Goal: Navigation & Orientation: Find specific page/section

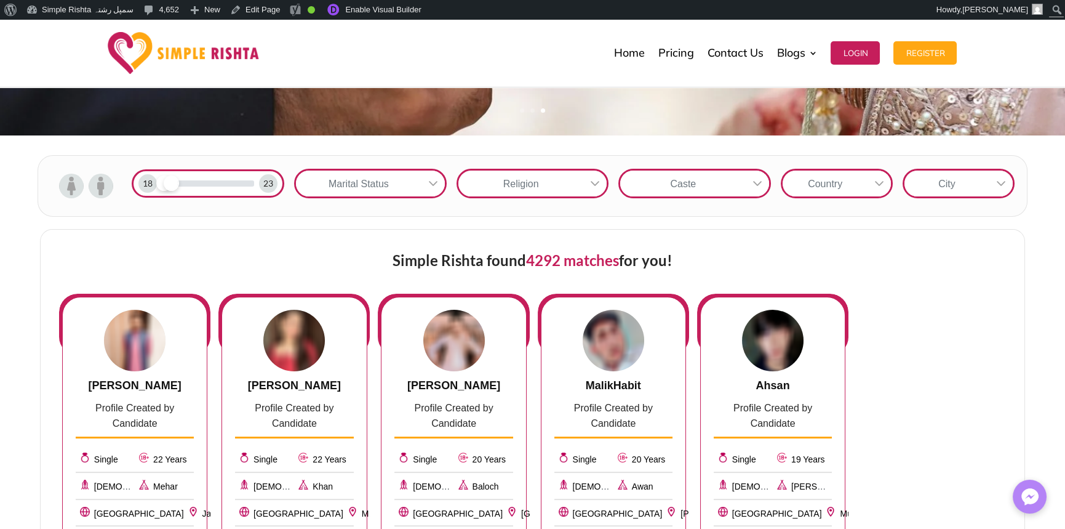
scroll to position [369, 0]
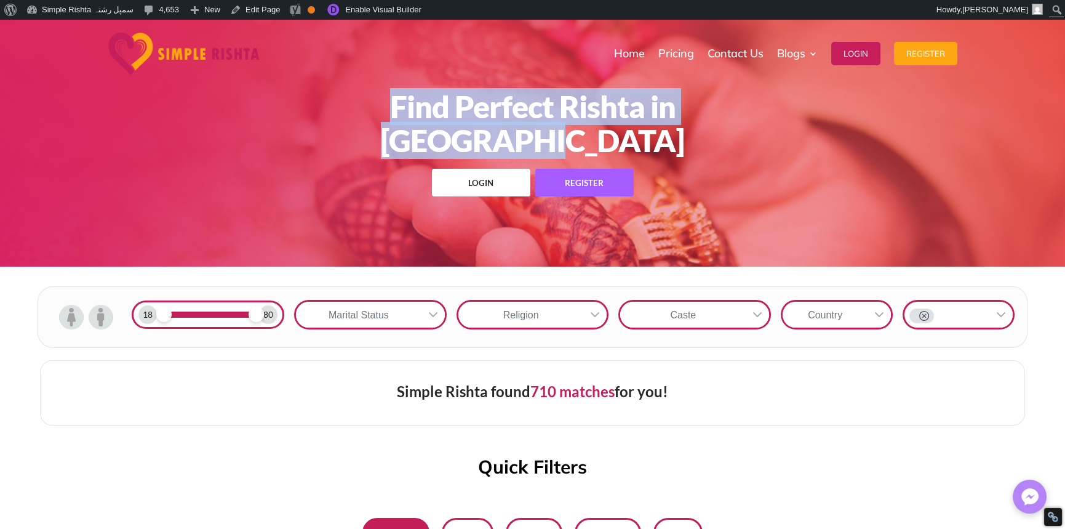
drag, startPoint x: 781, startPoint y: 132, endPoint x: 263, endPoint y: 113, distance: 518.0
click at [263, 113] on div "Find Perfect Rishta in [GEOGRAPHIC_DATA] Login Register" at bounding box center [532, 143] width 1065 height 247
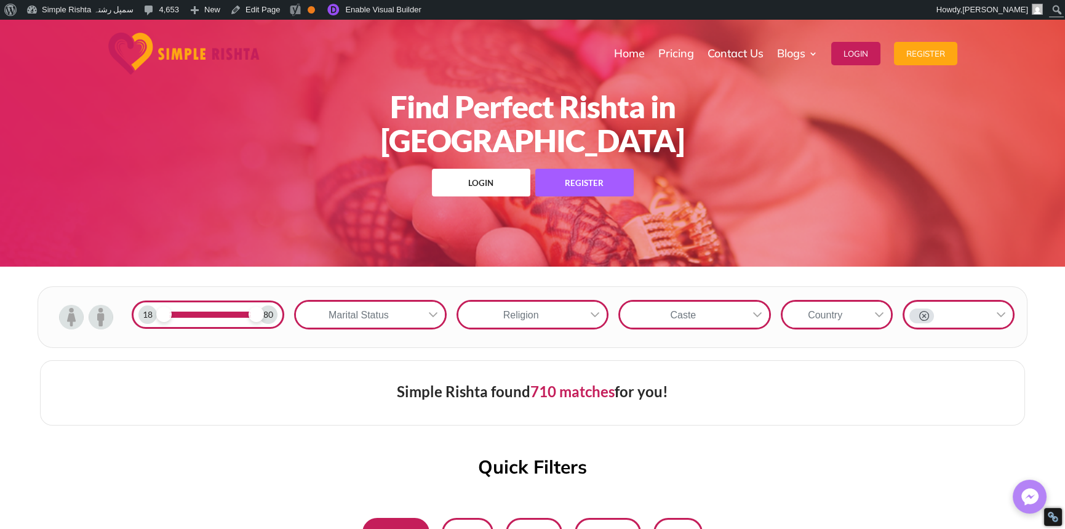
click at [251, 191] on div "Find Perfect Rishta in [GEOGRAPHIC_DATA] Login Register" at bounding box center [532, 143] width 1065 height 247
click at [663, 127] on h1 "Find Perfect Rishta in [GEOGRAPHIC_DATA]" at bounding box center [532, 127] width 533 height 74
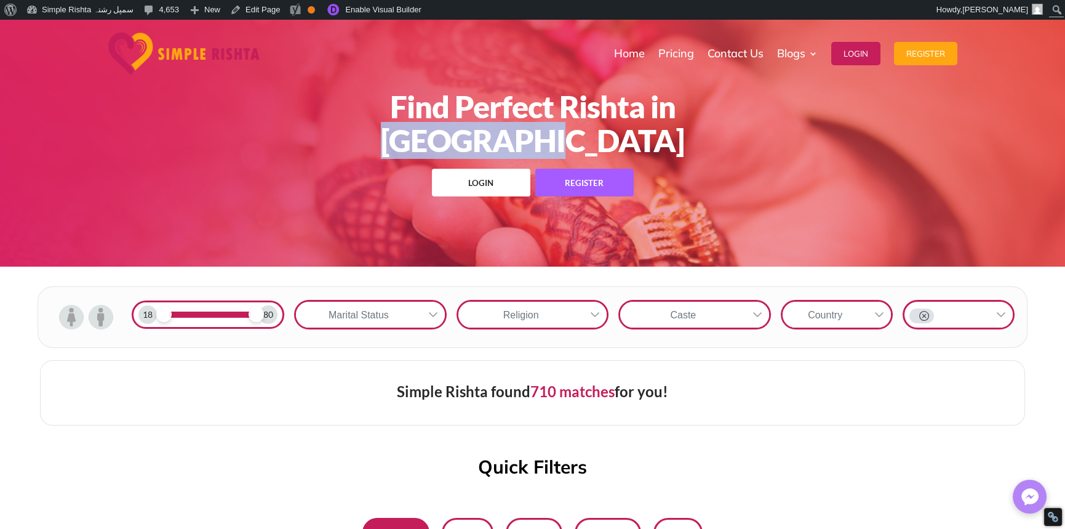
click at [663, 127] on h1 "Find Perfect Rishta in [GEOGRAPHIC_DATA]" at bounding box center [532, 127] width 533 height 74
click at [758, 143] on h1 "Find Perfect Rishta in [GEOGRAPHIC_DATA]" at bounding box center [532, 127] width 533 height 74
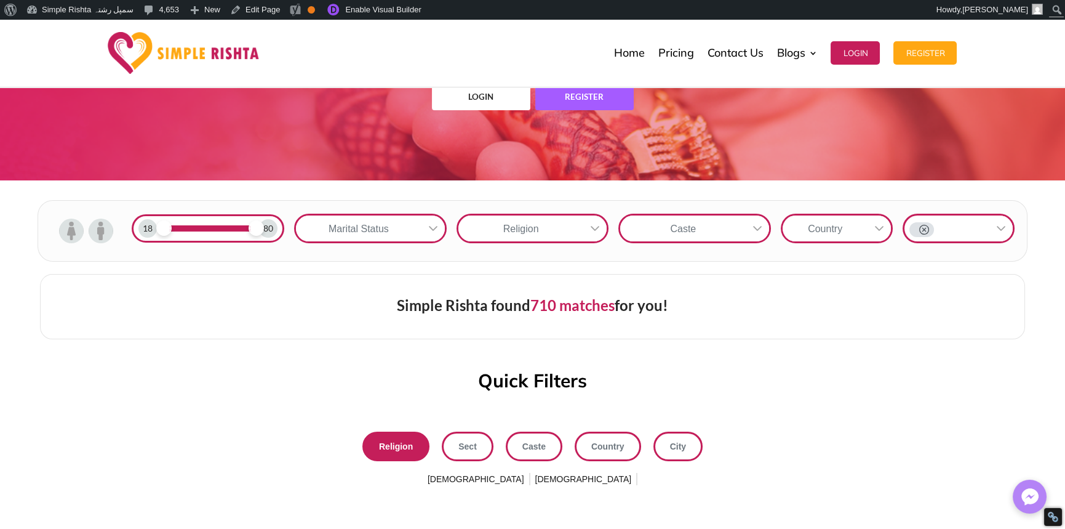
scroll to position [308, 0]
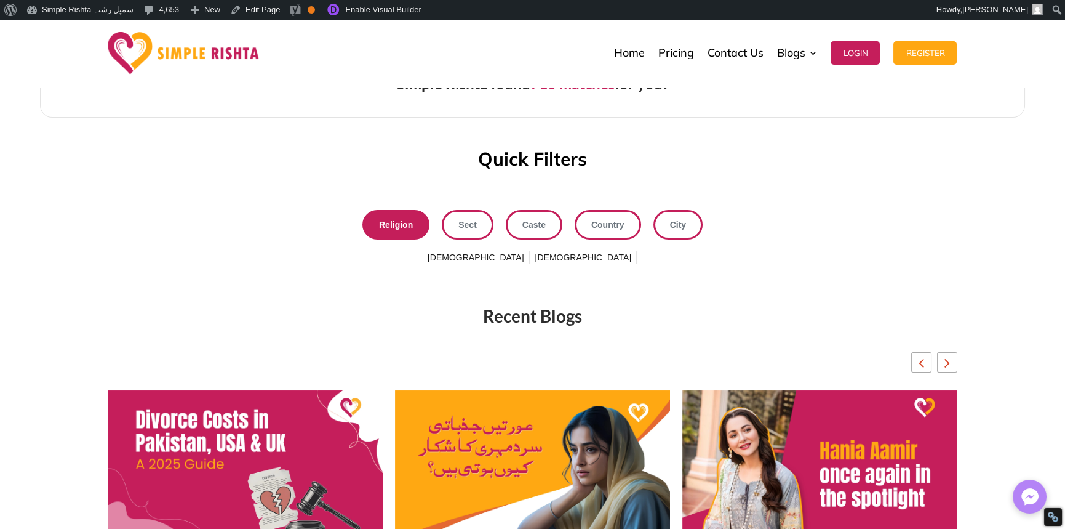
click at [185, 292] on div "Recent Blogs [DATE] عورتیں جذباتی سرد مہری کا شکار کیوں ہوتی ہیں؟ > Read More […" at bounding box center [532, 504] width 849 height 455
drag, startPoint x: 462, startPoint y: 168, endPoint x: 674, endPoint y: 174, distance: 212.4
click at [674, 174] on div "18 80 Marital Status Religion Caste Country Simple Rishta found 710 matches for…" at bounding box center [532, 113] width 1065 height 308
click at [583, 174] on div "18 80 Marital Status Religion Caste Country Simple Rishta found 710 matches for…" at bounding box center [532, 113] width 1065 height 308
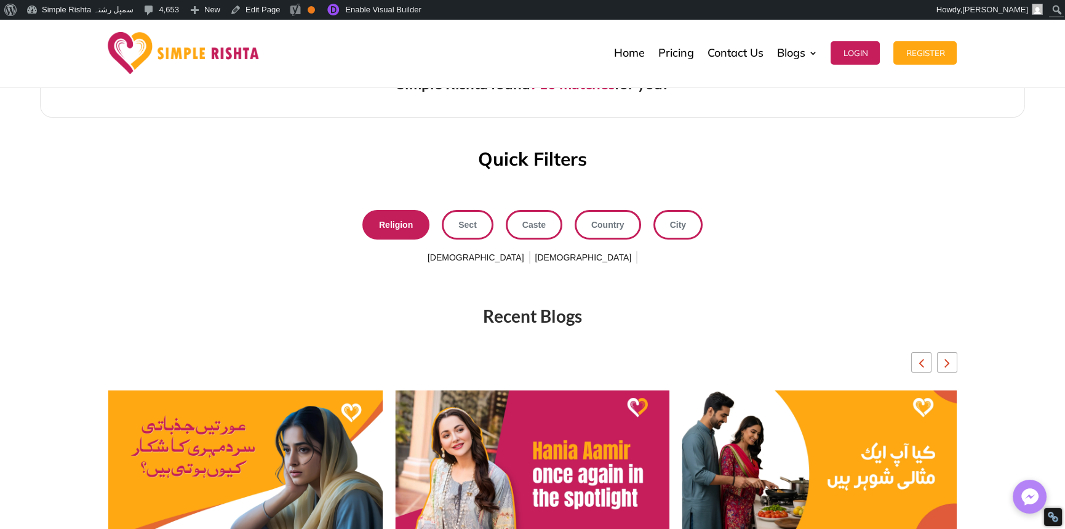
drag, startPoint x: 632, startPoint y: 154, endPoint x: 586, endPoint y: 161, distance: 46.7
click at [586, 161] on div "Quick Filters" at bounding box center [532, 162] width 1065 height 25
drag, startPoint x: 586, startPoint y: 160, endPoint x: 629, endPoint y: 165, distance: 43.4
click at [629, 165] on div "Quick Filters" at bounding box center [532, 162] width 1065 height 25
drag, startPoint x: 613, startPoint y: 165, endPoint x: 411, endPoint y: 158, distance: 202.0
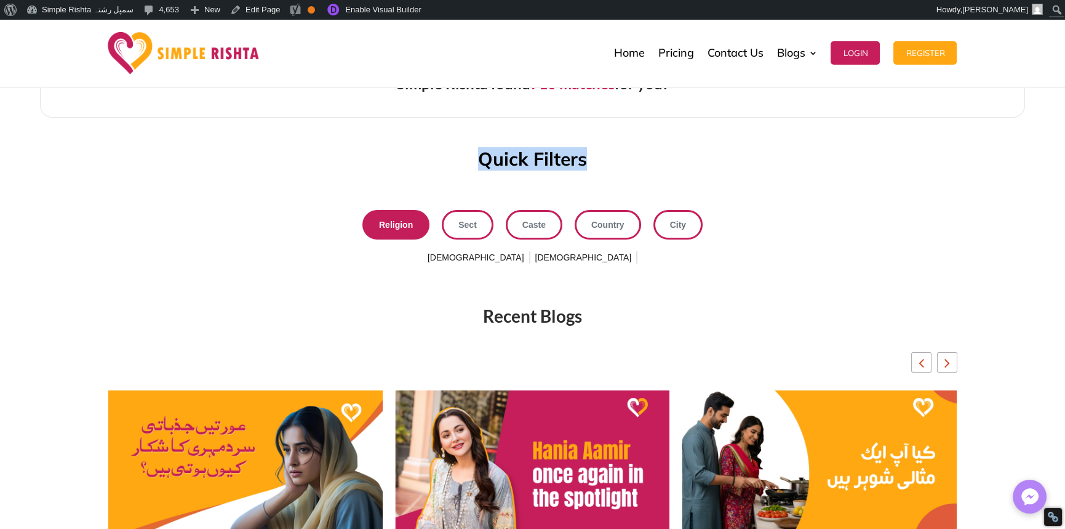
click at [411, 158] on div "Quick Filters" at bounding box center [532, 162] width 1065 height 25
click at [411, 157] on div "Quick Filters" at bounding box center [532, 162] width 1065 height 25
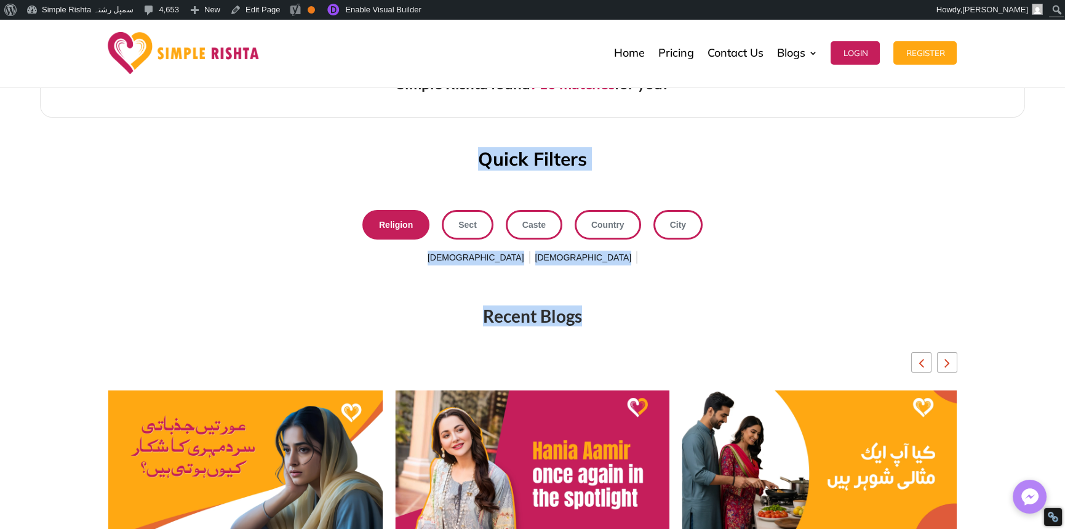
drag, startPoint x: 422, startPoint y: 151, endPoint x: 747, endPoint y: 316, distance: 364.7
click at [747, 316] on div "Find Perfect Rishta in Gujranwala Login Register 18 80 Marital Status Religion …" at bounding box center [532, 239] width 1065 height 1054
click at [663, 319] on div "Recent Blogs" at bounding box center [532, 316] width 849 height 15
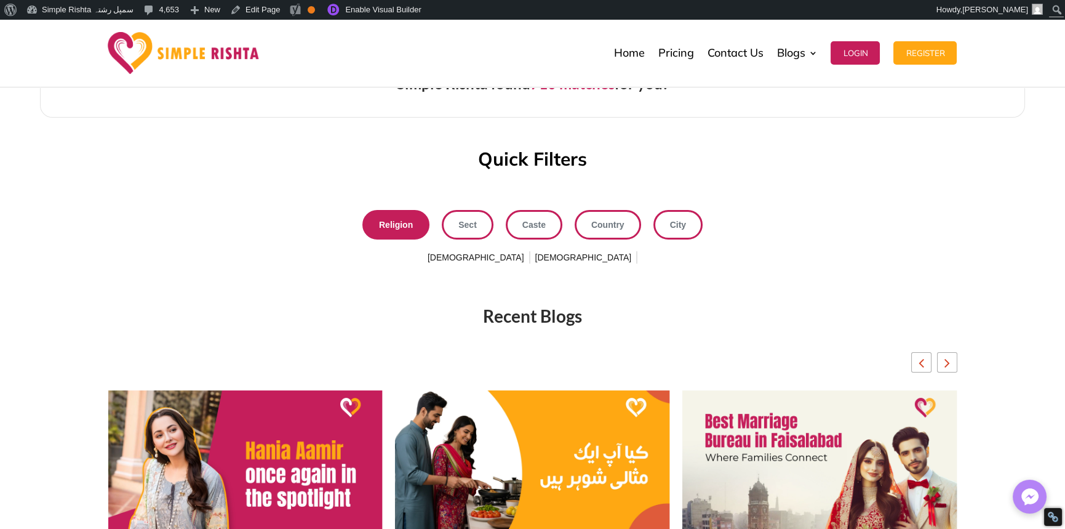
click at [559, 316] on div "Recent Blogs" at bounding box center [532, 316] width 849 height 15
click at [559, 317] on div "Recent Blogs" at bounding box center [532, 316] width 849 height 15
click at [560, 317] on div "Recent Blogs" at bounding box center [532, 316] width 849 height 15
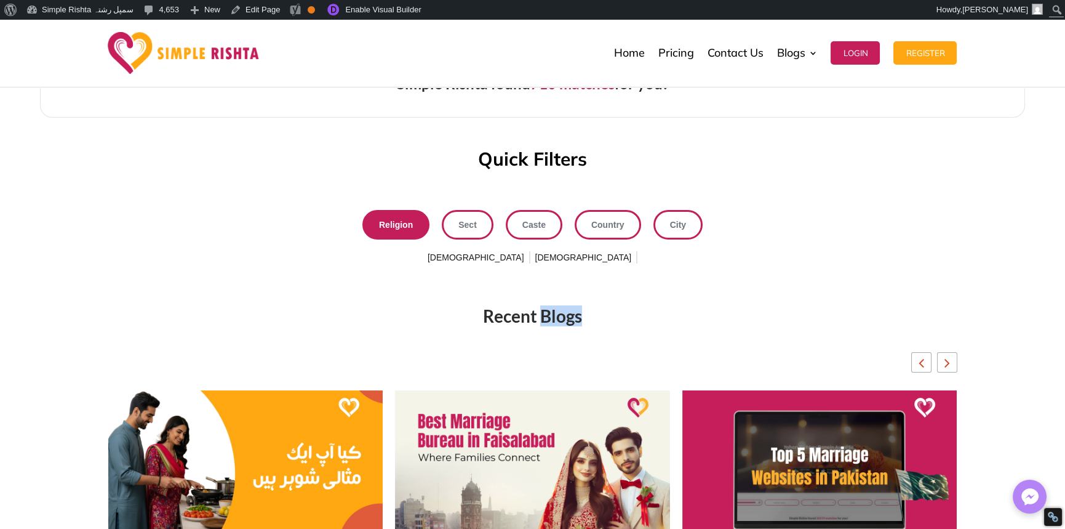
click at [649, 316] on div "Recent Blogs" at bounding box center [532, 316] width 849 height 15
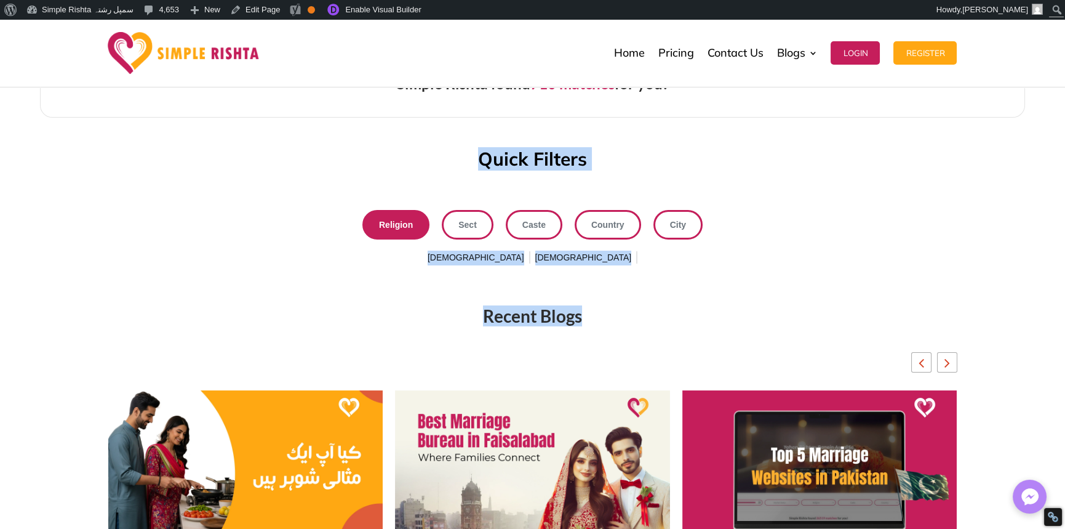
drag, startPoint x: 611, startPoint y: 321, endPoint x: 437, endPoint y: 144, distance: 247.6
click at [437, 144] on div "Find Perfect Rishta in Gujranwala Login Register 18 80 Marital Status Religion …" at bounding box center [532, 239] width 1065 height 1054
click at [437, 144] on div "18 80 Marital Status Religion Caste Country Simple Rishta found 710 matches for…" at bounding box center [532, 113] width 1065 height 308
drag, startPoint x: 437, startPoint y: 143, endPoint x: 631, endPoint y: 311, distance: 256.6
click at [631, 311] on div "Find Perfect Rishta in Gujranwala Login Register 18 80 Marital Status Religion …" at bounding box center [532, 239] width 1065 height 1054
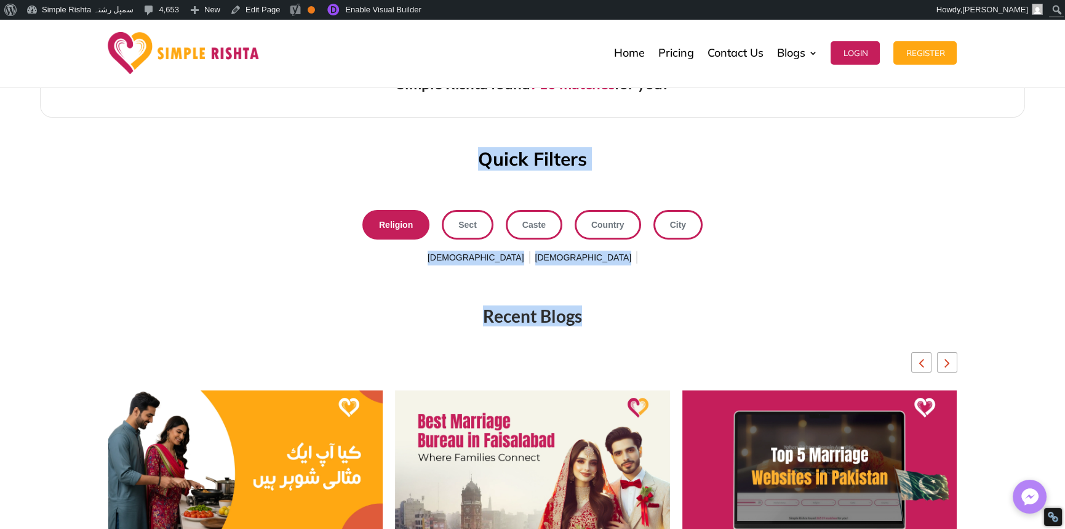
click at [578, 313] on div "Recent Blogs" at bounding box center [532, 316] width 849 height 15
click at [560, 316] on div "Recent Blogs" at bounding box center [532, 316] width 849 height 15
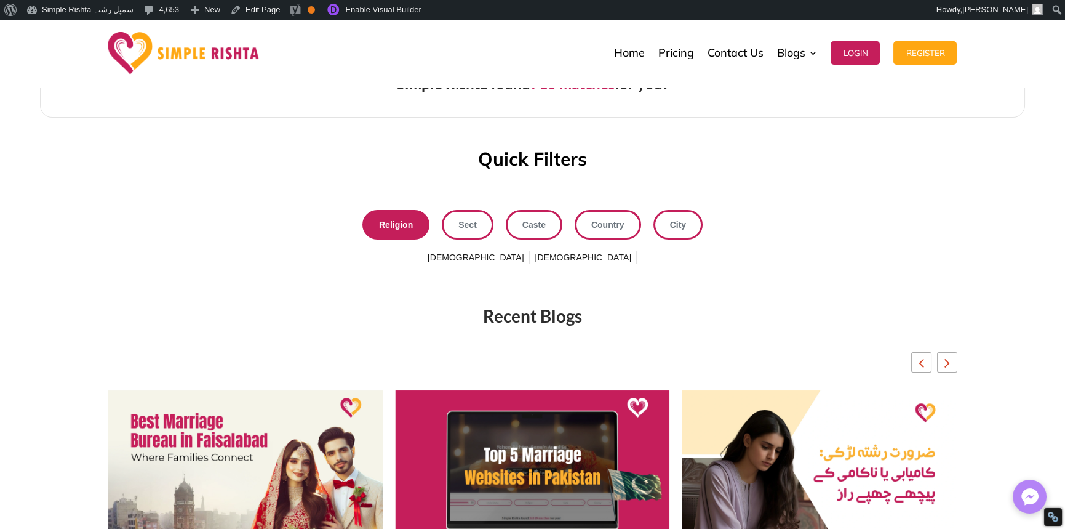
click at [559, 316] on div "Recent Blogs" at bounding box center [532, 316] width 849 height 15
click at [630, 316] on div "Recent Blogs" at bounding box center [532, 316] width 849 height 15
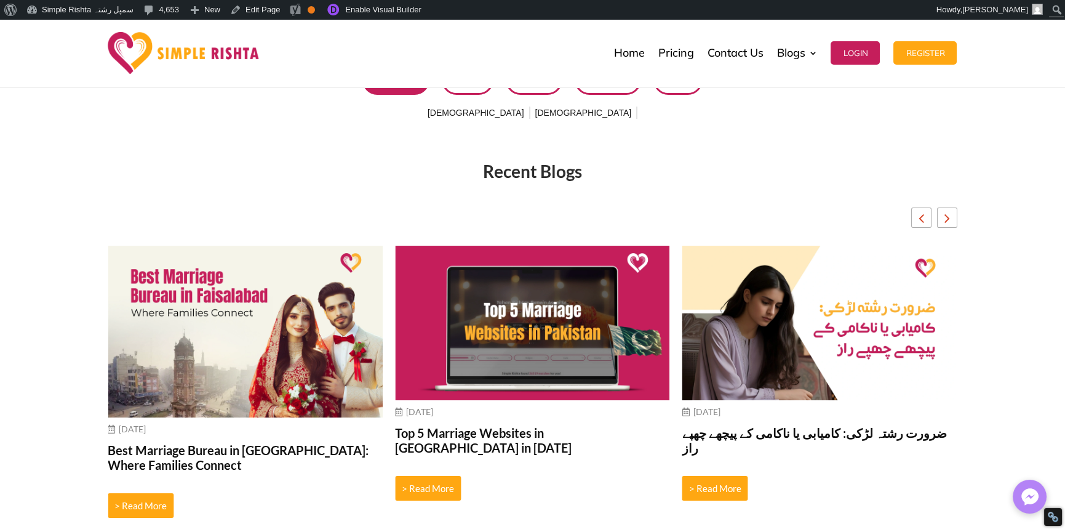
scroll to position [431, 0]
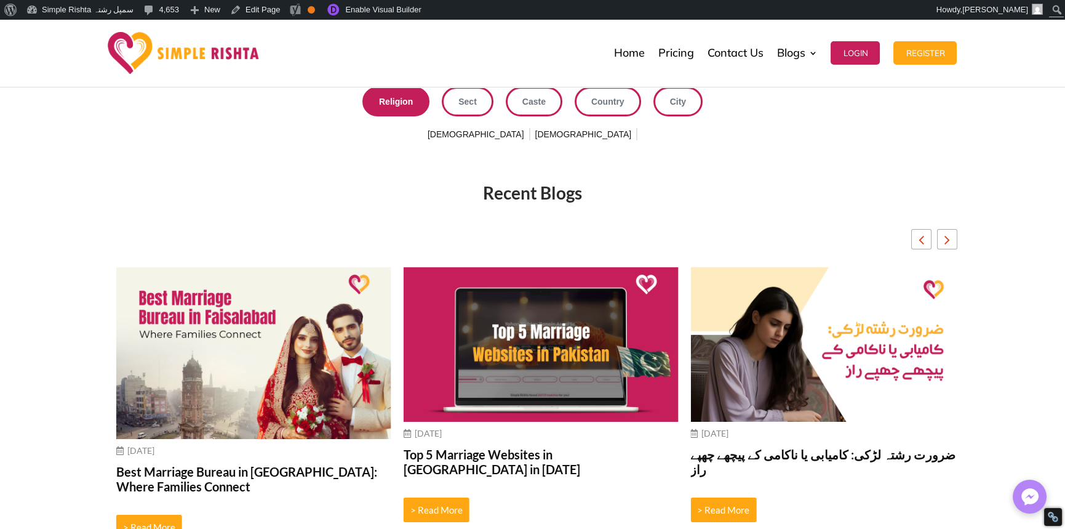
click at [98, 439] on div "Recent Blogs July 11, 2025 عورتیں جذباتی سرد مہری کا شکار کیوں ہوتی ہیں؟ > Read…" at bounding box center [532, 398] width 1065 height 489
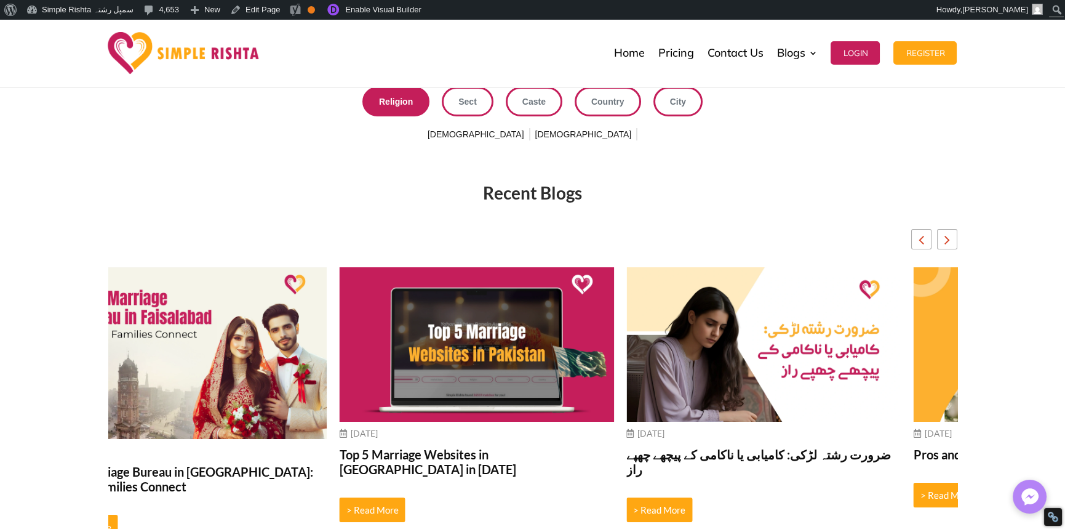
click at [902, 346] on img "3 / 10" at bounding box center [764, 344] width 275 height 154
